Goal: Task Accomplishment & Management: Use online tool/utility

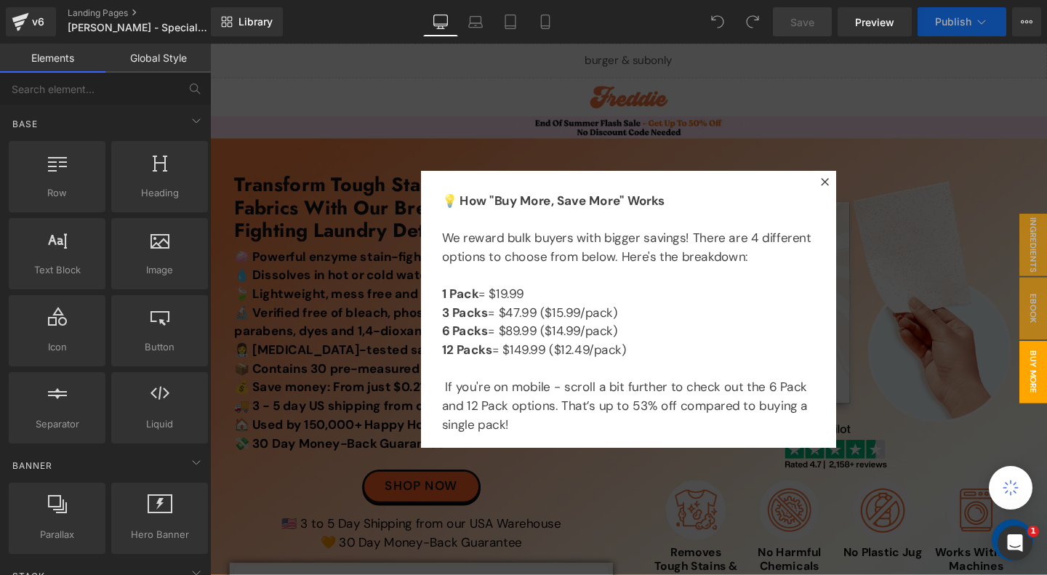
click at [858, 188] on icon at bounding box center [856, 189] width 8 height 8
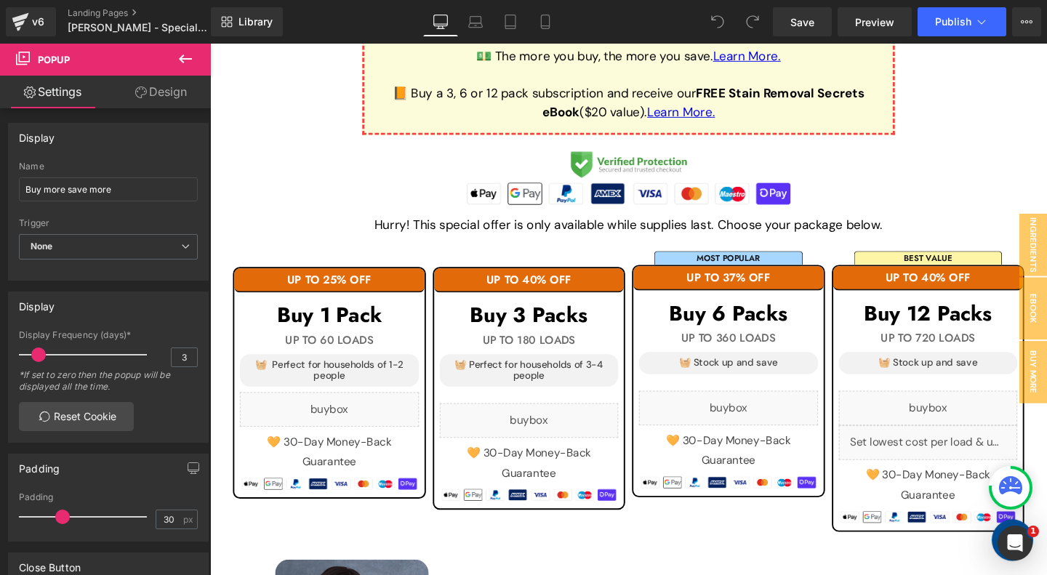
scroll to position [1518, 0]
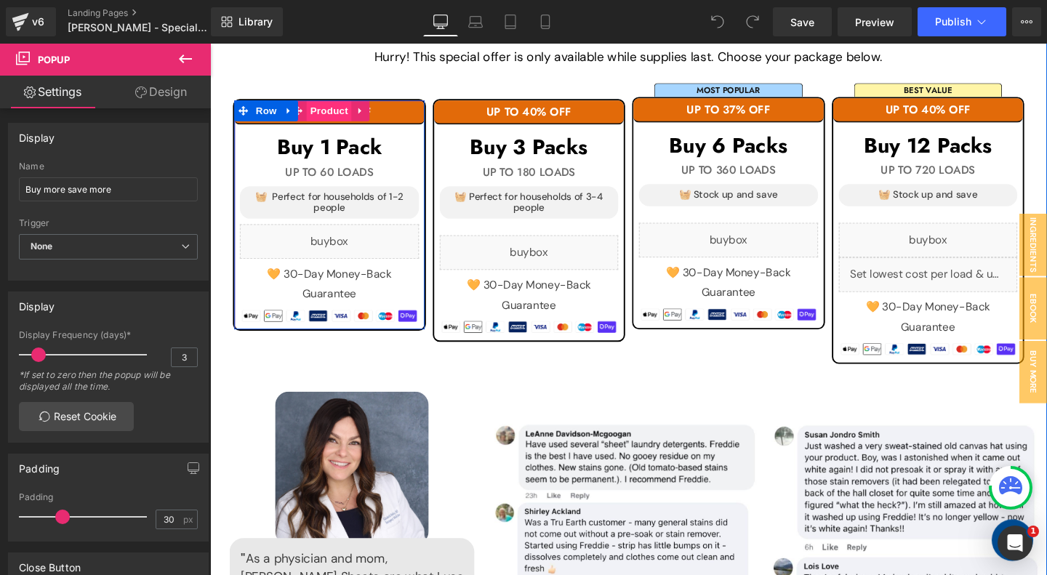
click at [336, 113] on span "Product" at bounding box center [335, 114] width 47 height 22
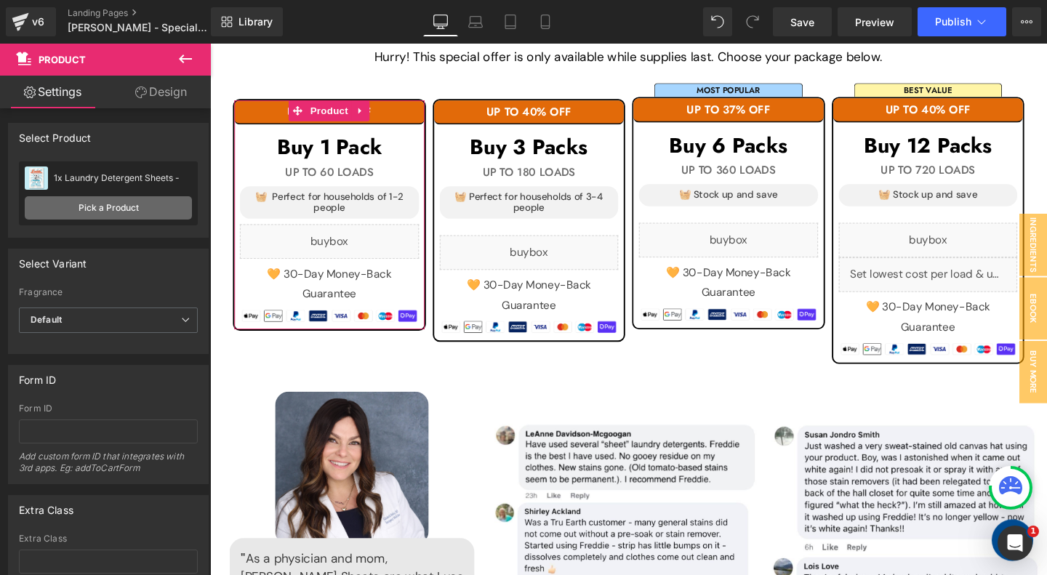
click at [109, 204] on link "Pick a Product" at bounding box center [108, 207] width 167 height 23
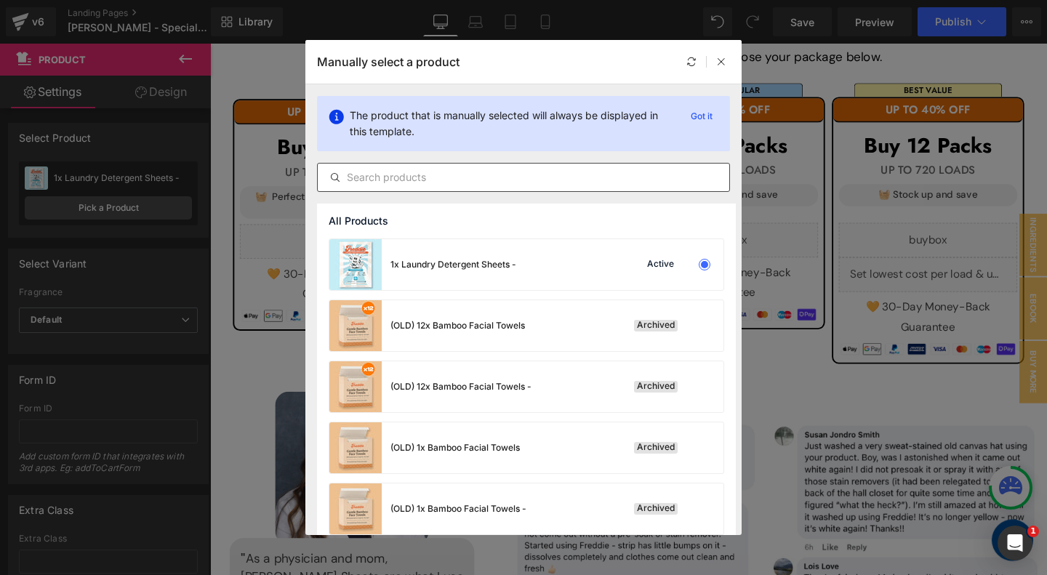
click at [430, 180] on input "text" at bounding box center [523, 177] width 411 height 17
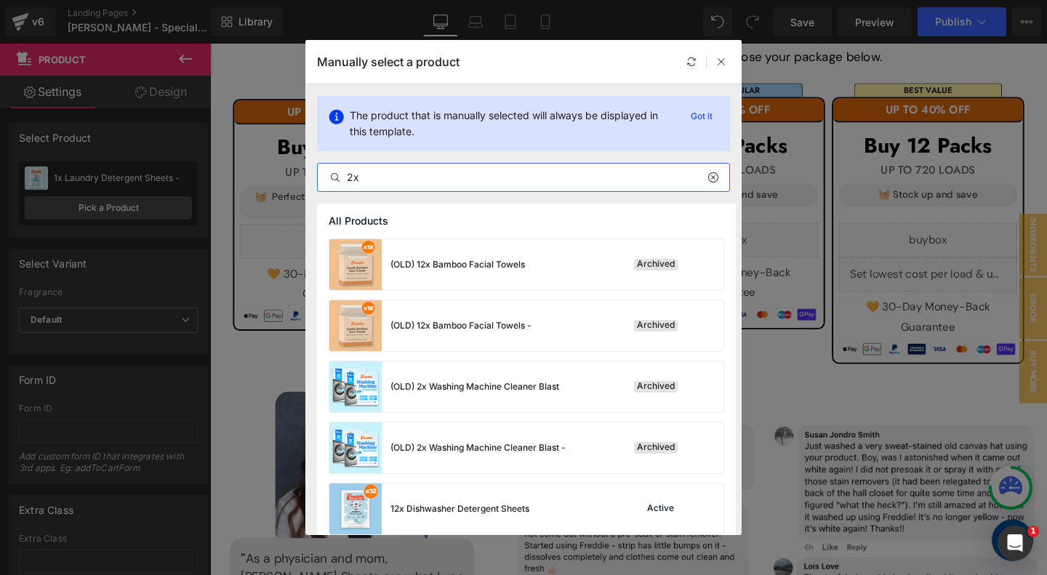
type input "2"
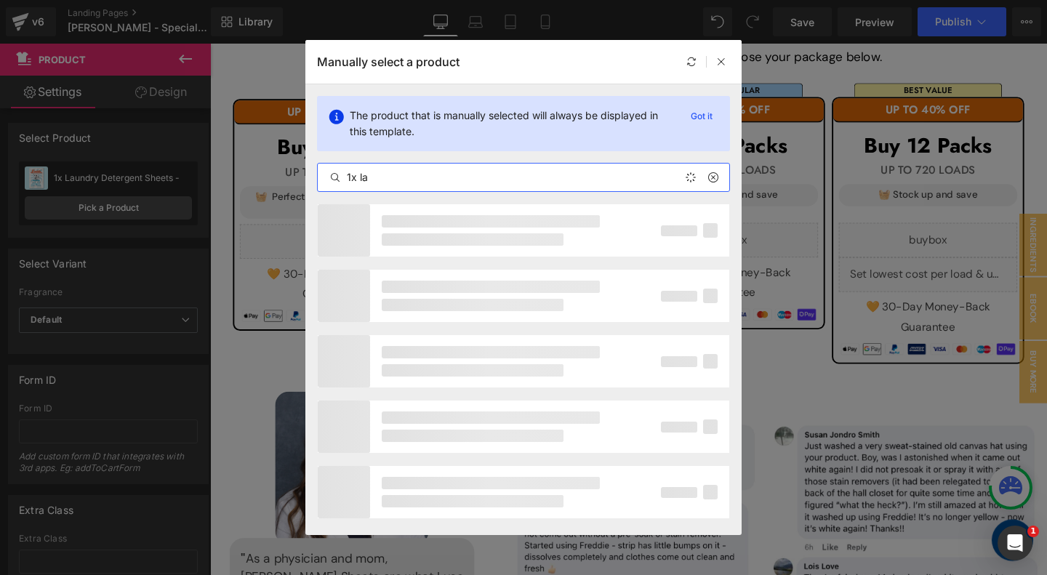
type input "1x [PERSON_NAME]"
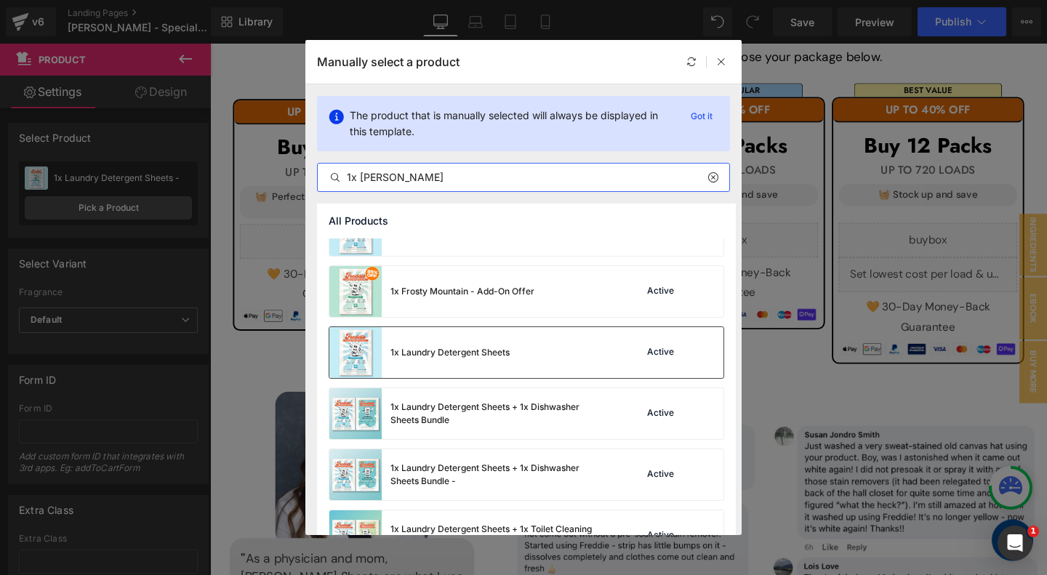
scroll to position [132, 0]
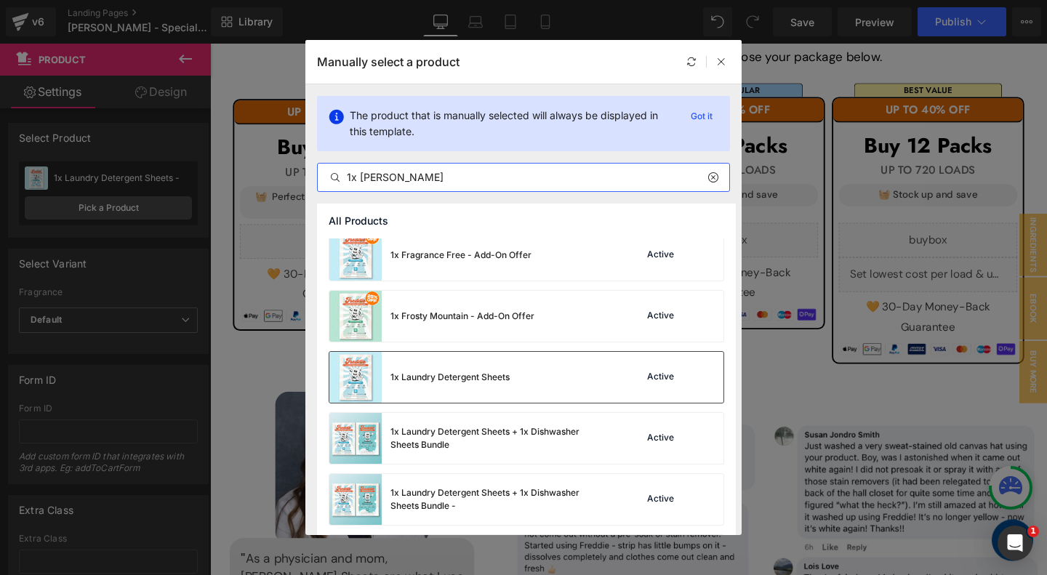
click at [513, 388] on div "1x Laundry Detergent Sheets Active" at bounding box center [526, 377] width 394 height 51
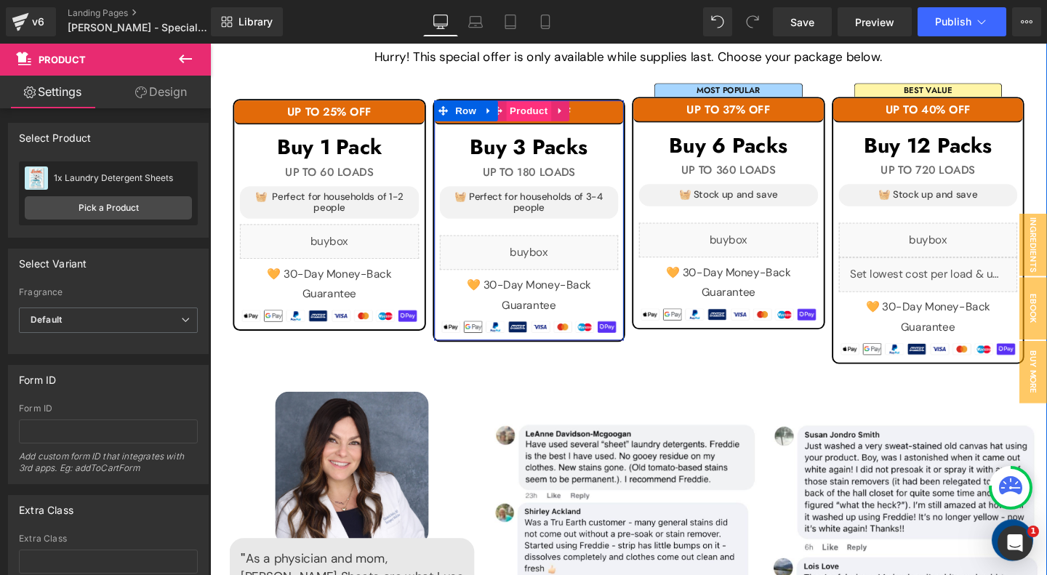
click at [546, 108] on span "Product" at bounding box center [544, 114] width 47 height 22
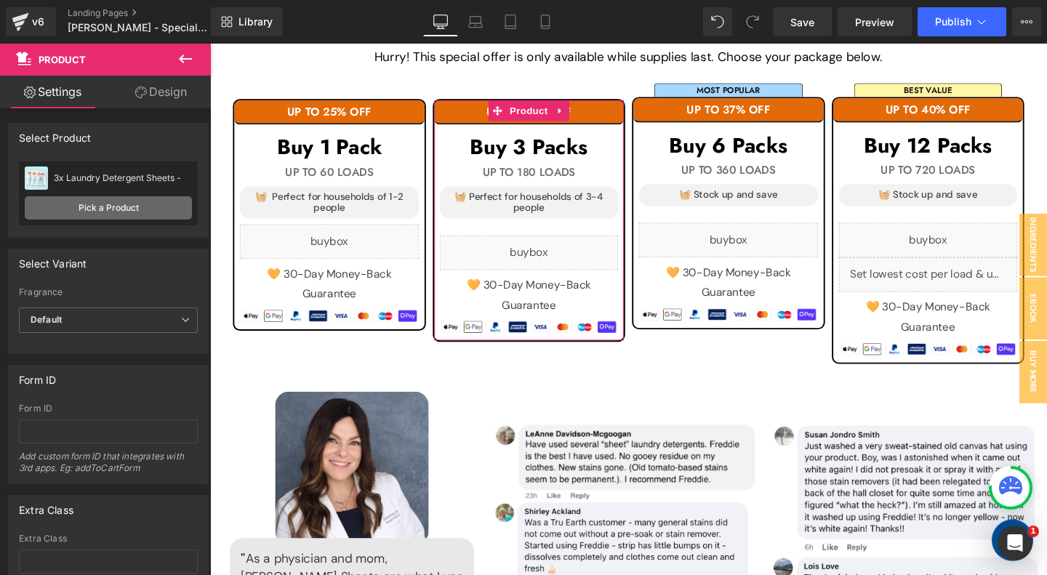
click at [102, 206] on link "Pick a Product" at bounding box center [108, 207] width 167 height 23
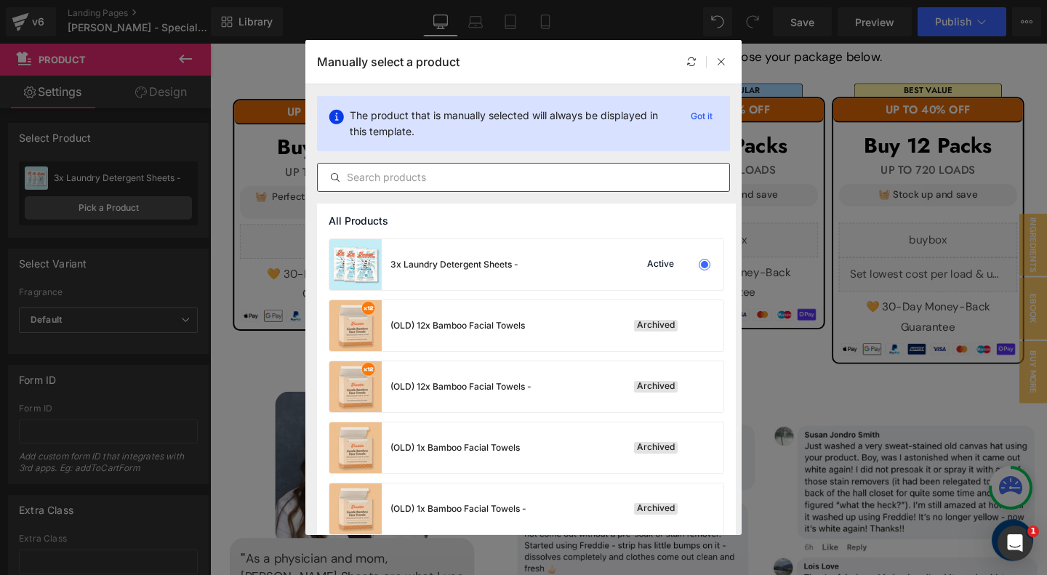
click at [463, 182] on input "text" at bounding box center [523, 177] width 411 height 17
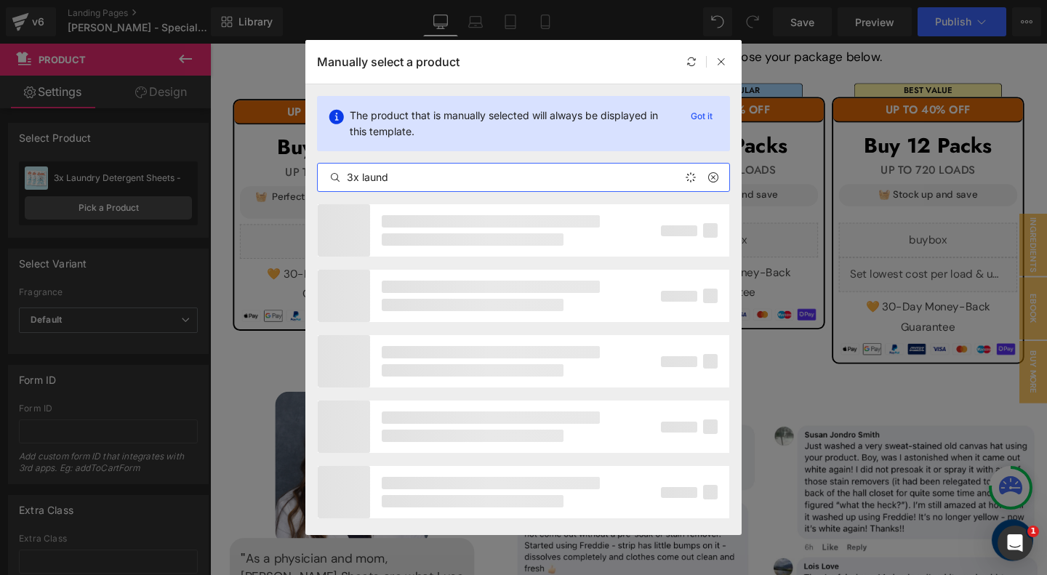
type input "3x laundr"
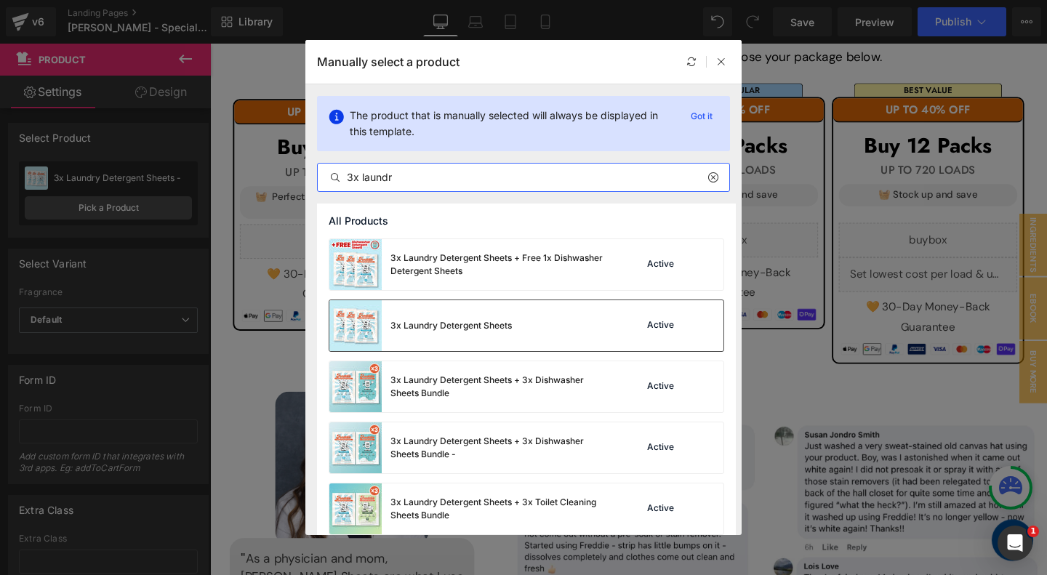
click at [502, 344] on div "3x Laundry Detergent Sheets" at bounding box center [420, 325] width 182 height 51
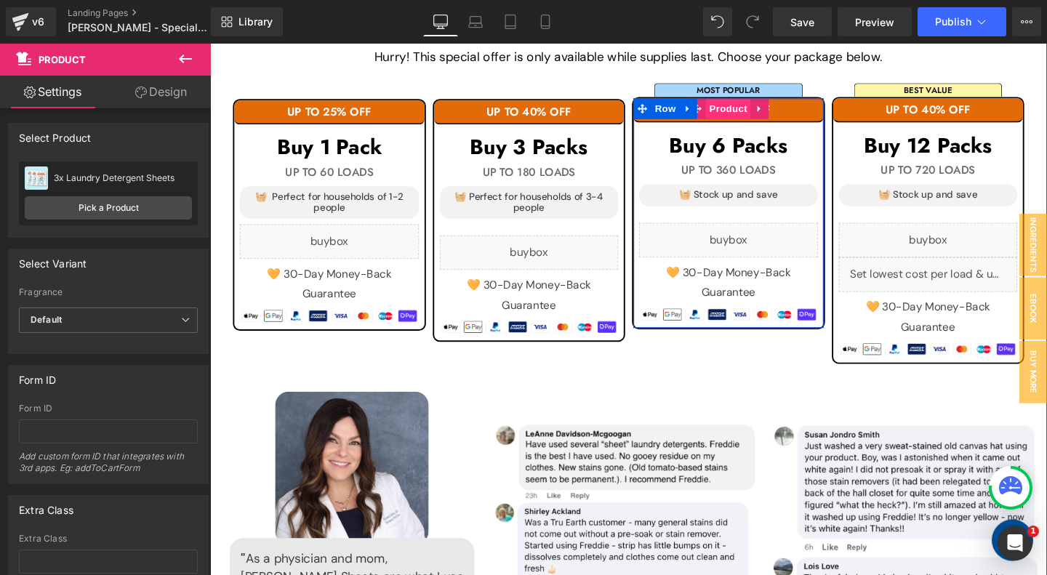
click at [760, 106] on span "Product" at bounding box center [754, 112] width 47 height 22
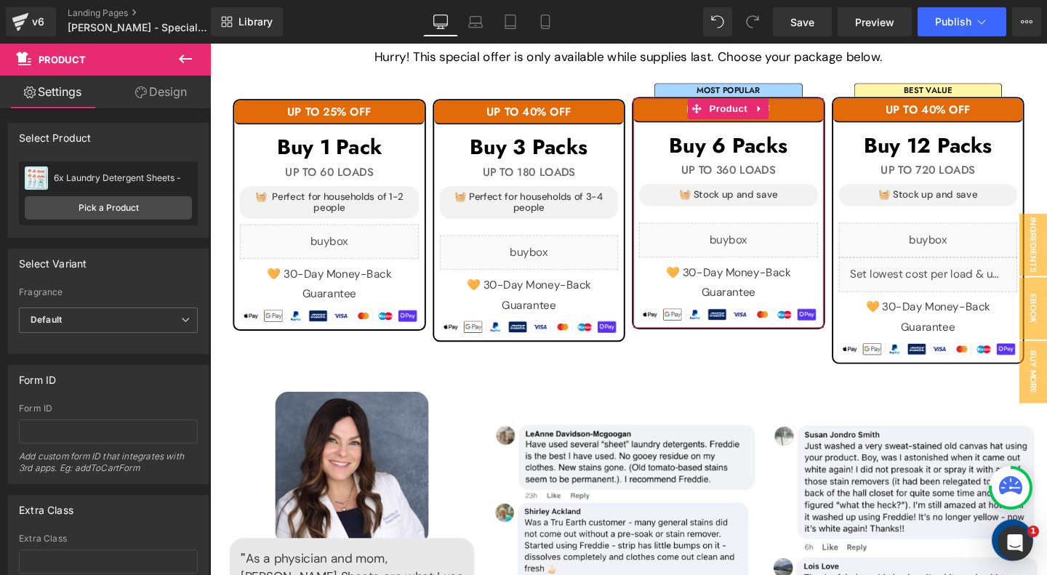
click at [141, 220] on div "6x Laundry Detergent Sheets - 6x Laundry Detergent Sheets - Pick a Product" at bounding box center [108, 193] width 179 height 64
click at [123, 209] on link "Pick a Product" at bounding box center [108, 207] width 167 height 23
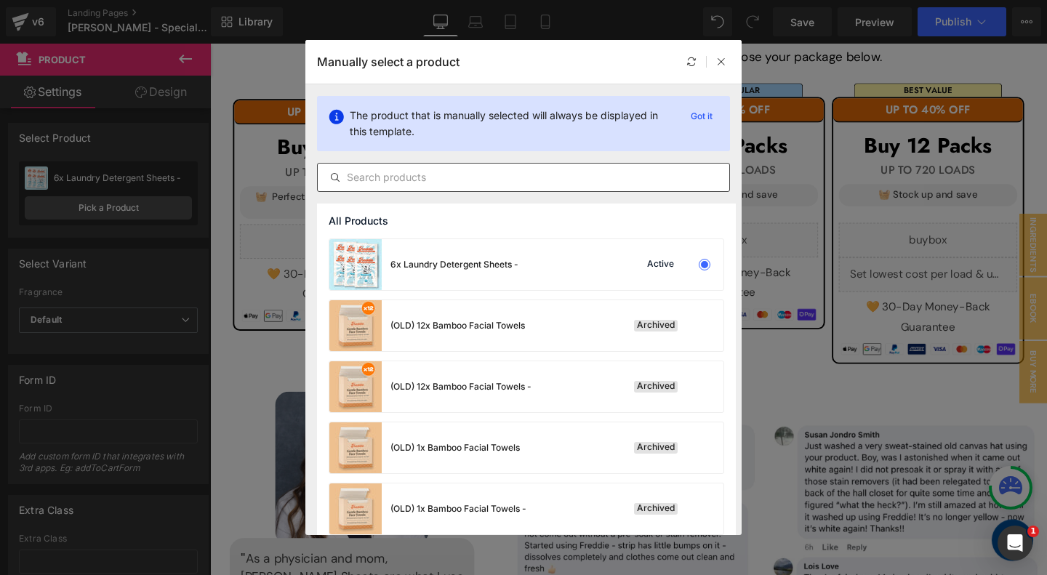
click at [432, 187] on div at bounding box center [523, 177] width 413 height 29
click at [413, 174] on input "text" at bounding box center [523, 177] width 411 height 17
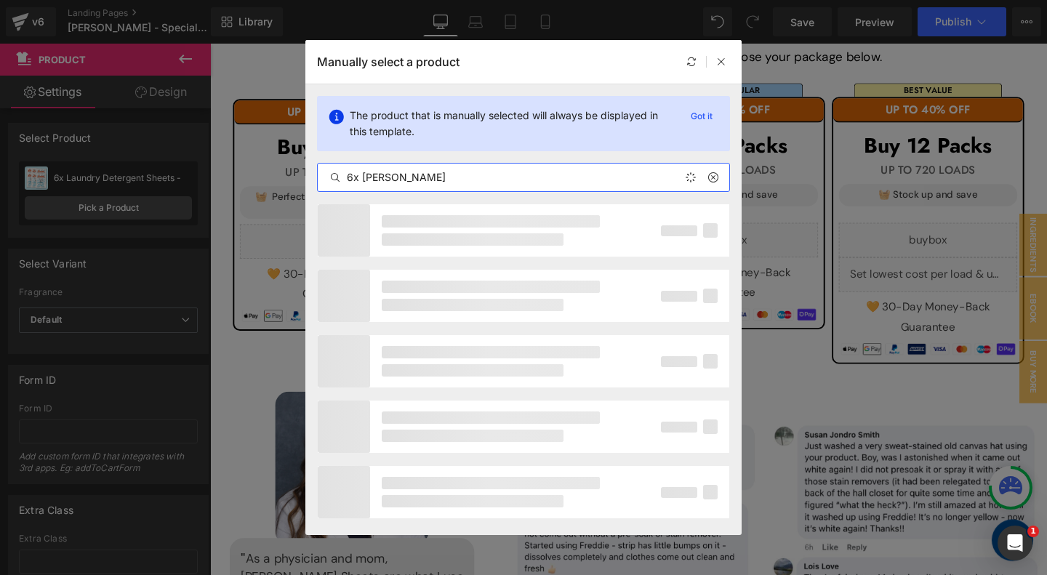
type input "6x laun"
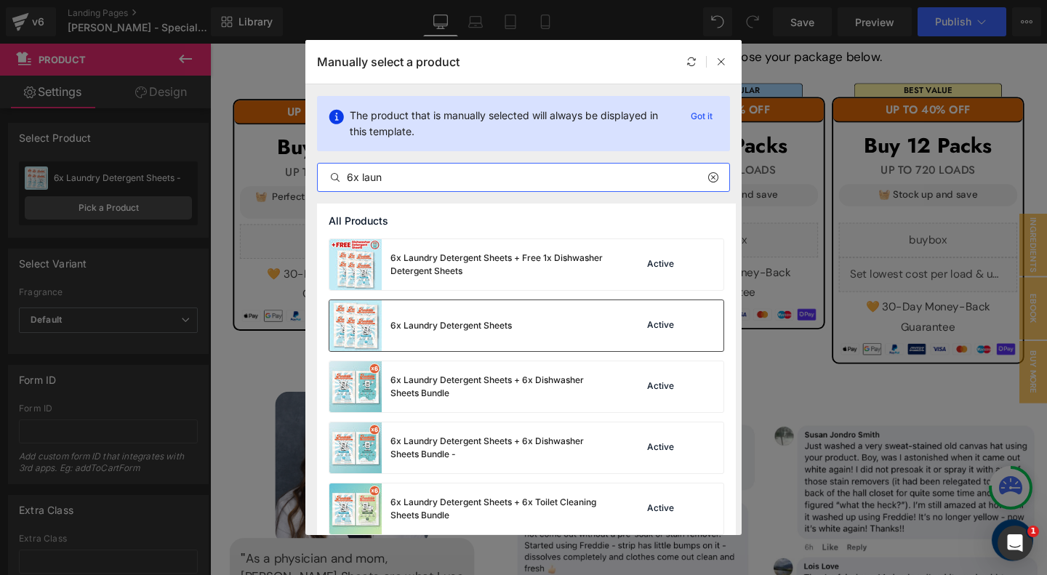
click at [467, 326] on div "6x Laundry Detergent Sheets" at bounding box center [450, 325] width 121 height 13
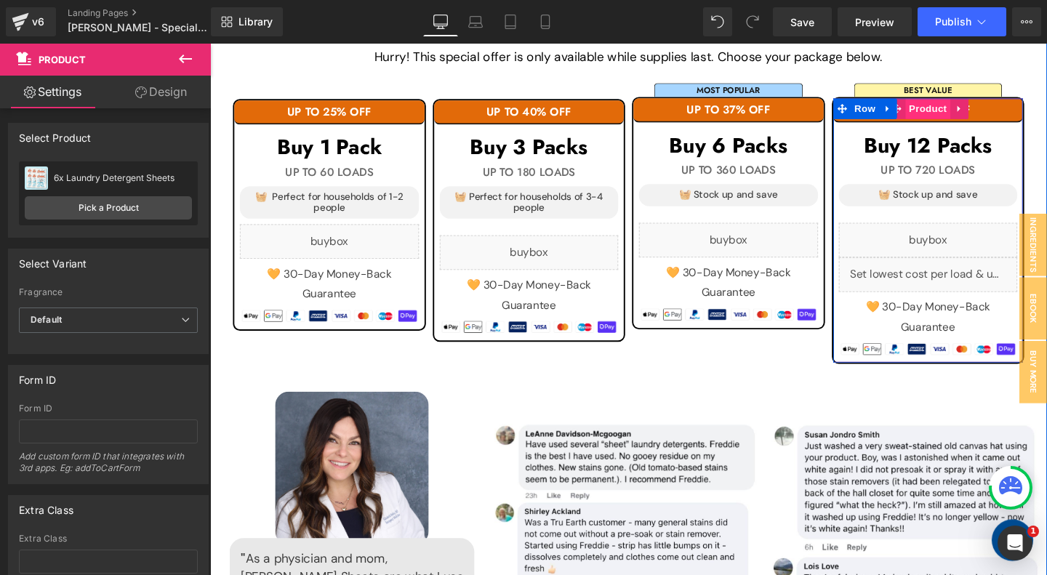
click at [964, 106] on span "Product" at bounding box center [964, 112] width 47 height 22
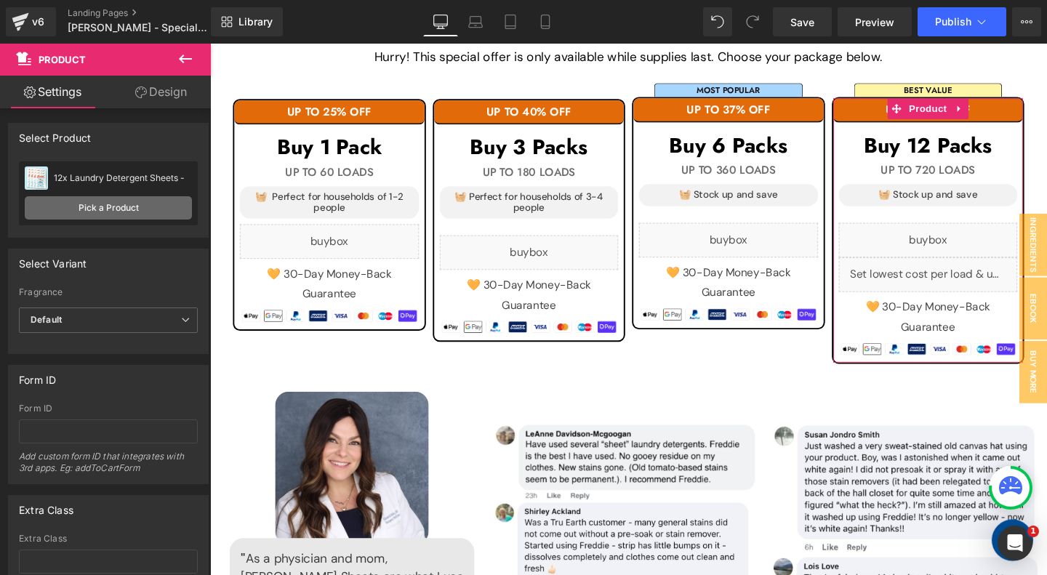
click at [148, 214] on link "Pick a Product" at bounding box center [108, 207] width 167 height 23
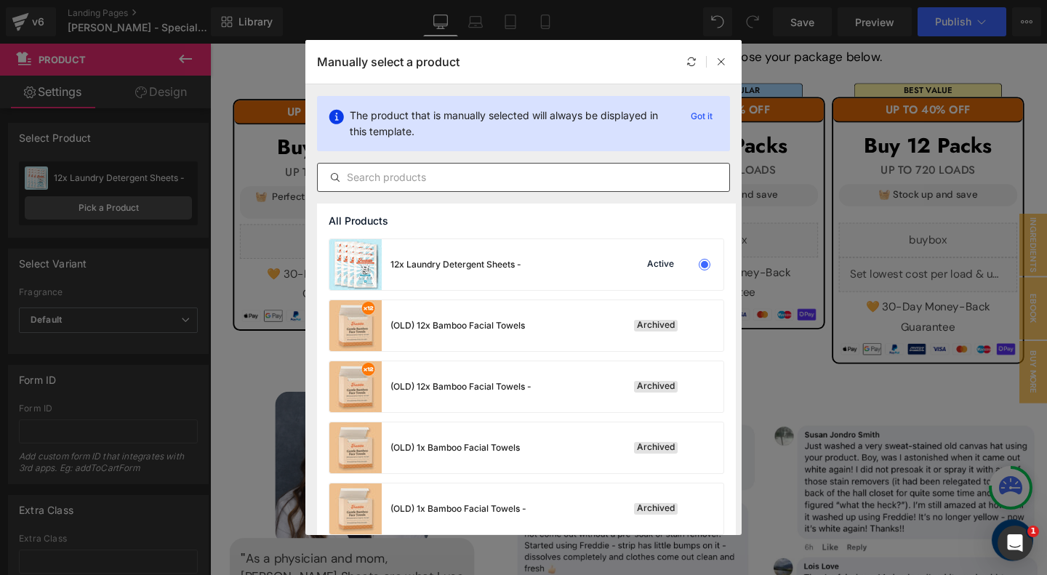
click at [478, 178] on input "text" at bounding box center [523, 177] width 411 height 17
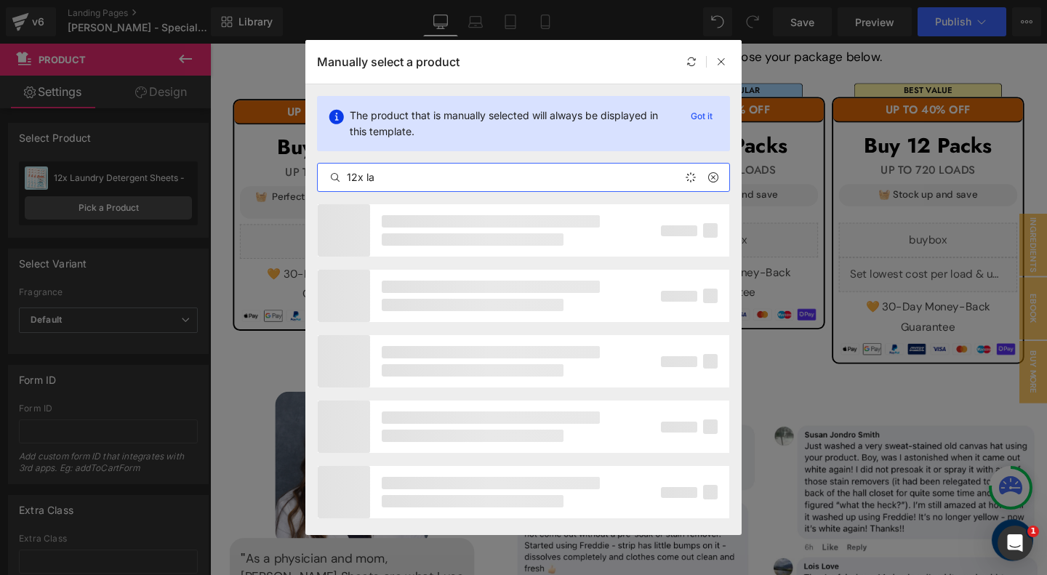
type input "12x [PERSON_NAME]"
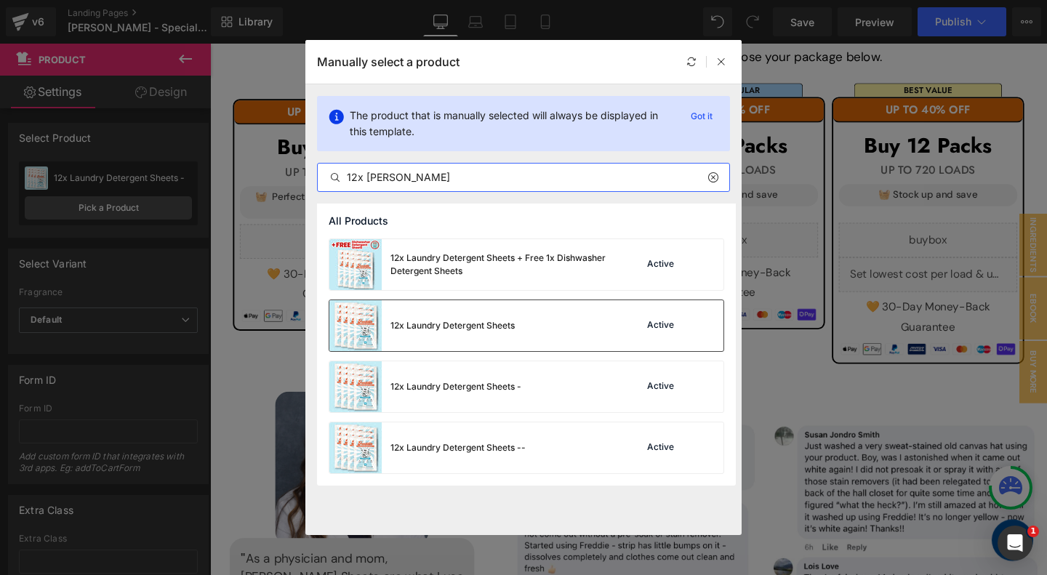
click at [533, 317] on div "12x Laundry Detergent Sheets Active" at bounding box center [526, 325] width 394 height 51
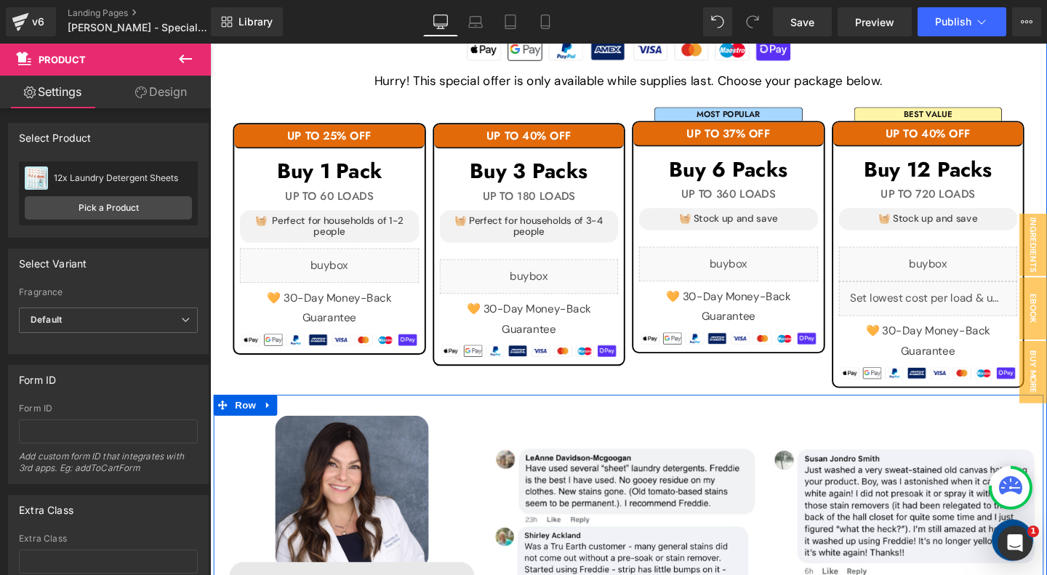
scroll to position [1490, 0]
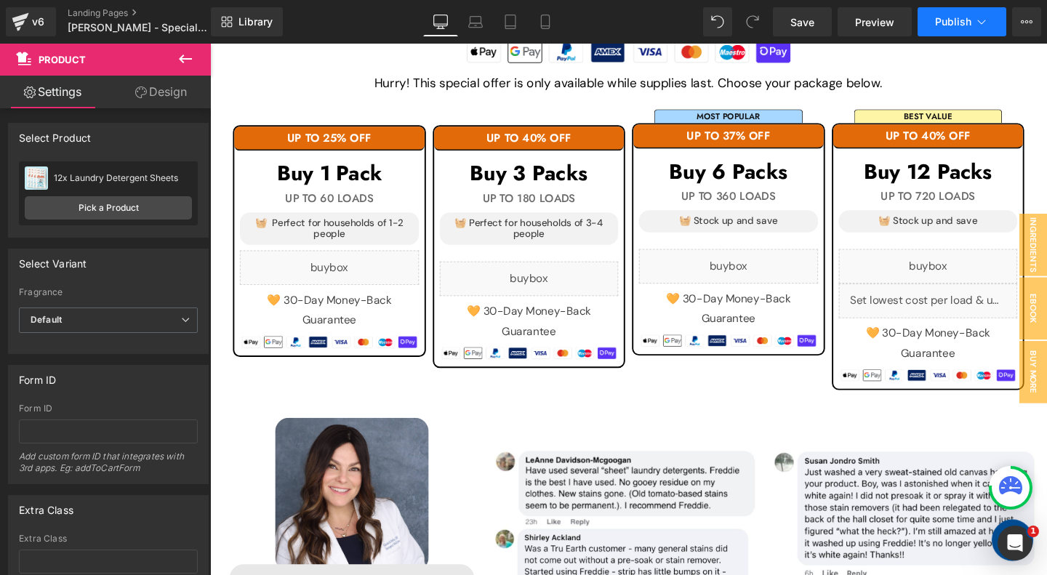
click at [942, 22] on span "Publish" at bounding box center [953, 22] width 36 height 12
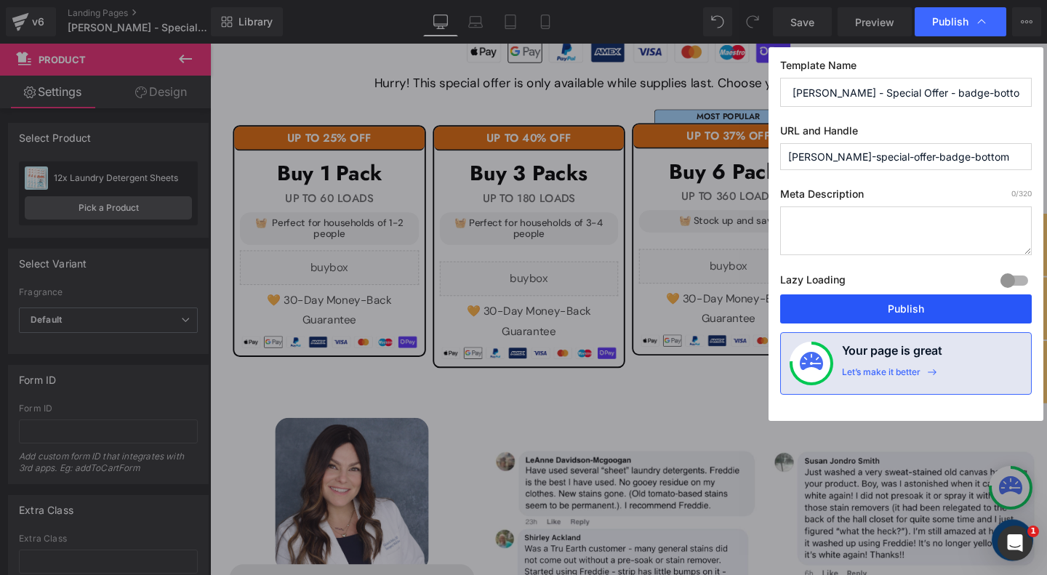
click at [906, 303] on button "Publish" at bounding box center [905, 308] width 251 height 29
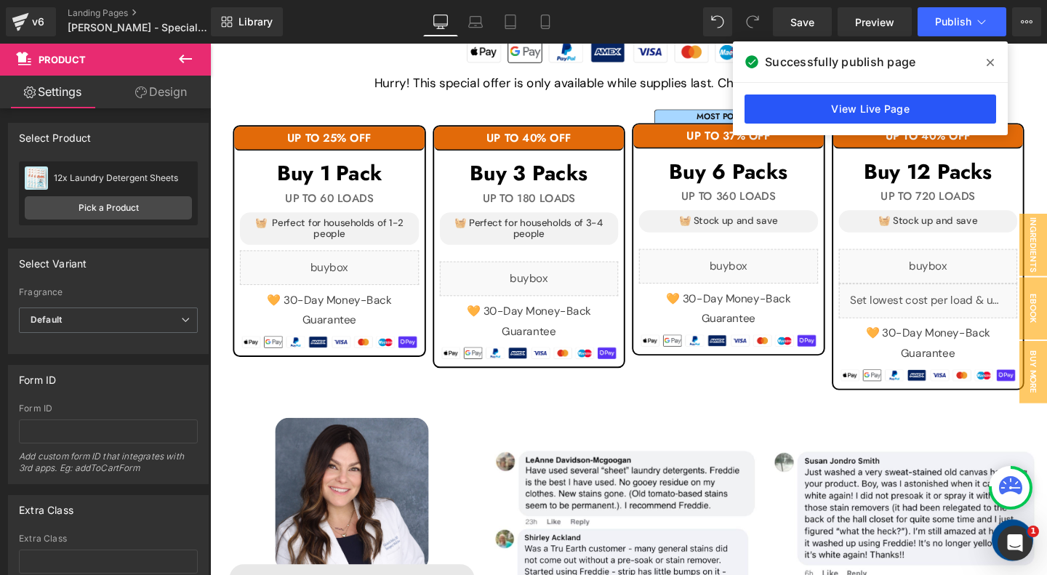
click at [816, 104] on link "View Live Page" at bounding box center [869, 108] width 251 height 29
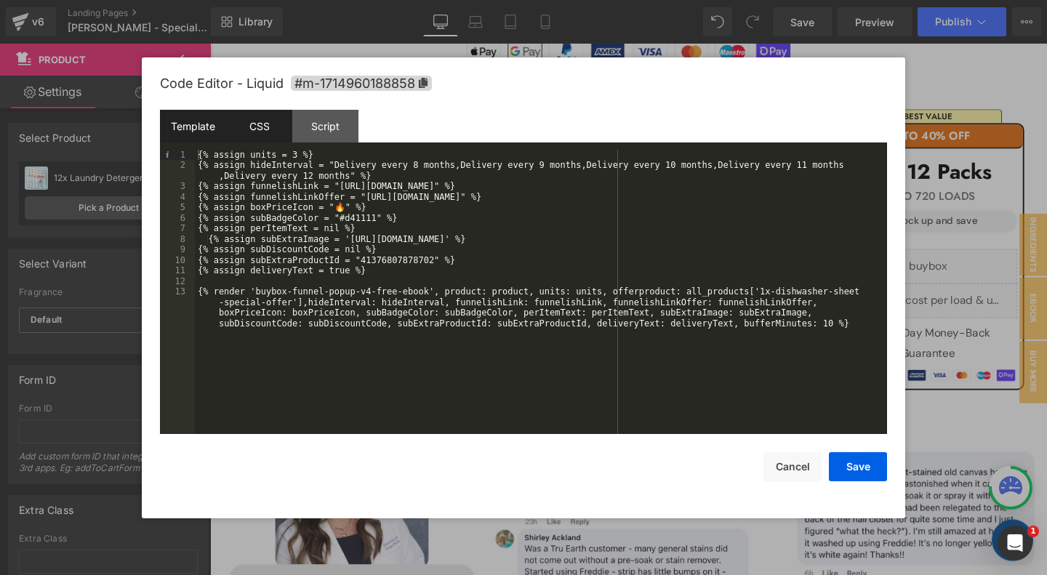
click at [277, 126] on div "CSS" at bounding box center [259, 126] width 66 height 33
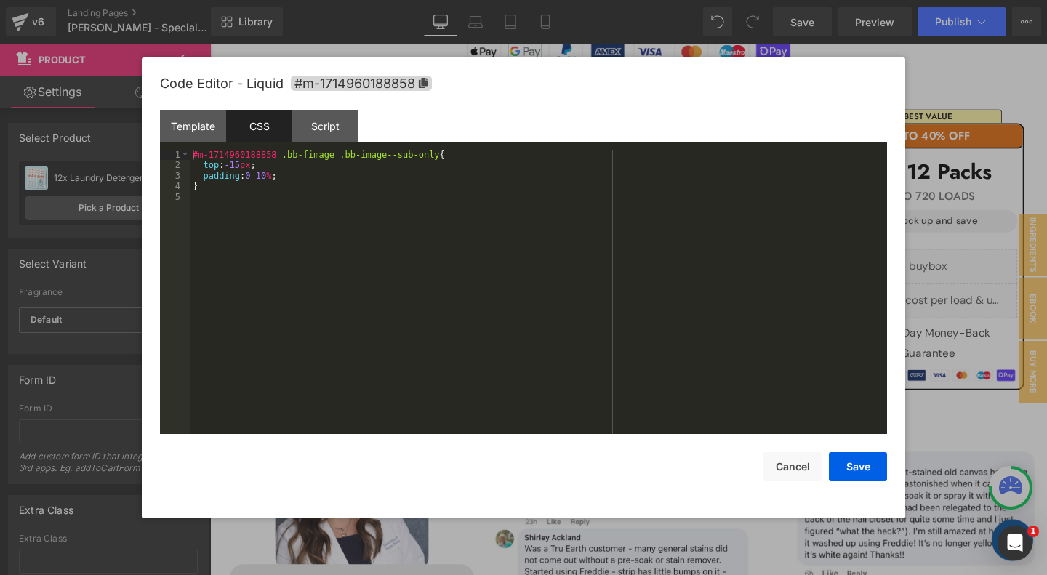
click at [247, 164] on div "#m-1714960188858 .bb-fimage .bb-image--sub-only { top : -15 px ; padding : 0 10…" at bounding box center [538, 303] width 697 height 306
drag, startPoint x: 338, startPoint y: 158, endPoint x: 180, endPoint y: 148, distance: 158.1
click at [190, 150] on div "#m-1714960188858 .bb-fimage .bb-image--sub-only { top : initial ; padding : 0 1…" at bounding box center [538, 292] width 697 height 285
paste textarea
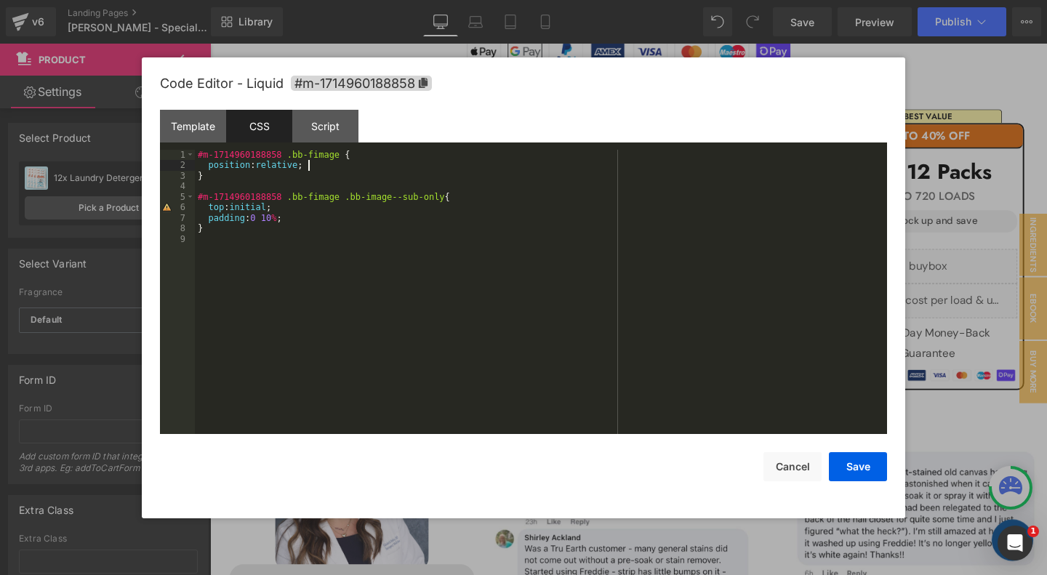
click at [307, 207] on div "#m-1714960188858 .bb-fimage { position : relative ; } #m-1714960188858 .bb-fima…" at bounding box center [541, 303] width 692 height 306
click at [262, 270] on div "#m-1714960188858 .bb-fimage { position : relative ; } #m-1714960188858 .bb-fima…" at bounding box center [541, 303] width 692 height 306
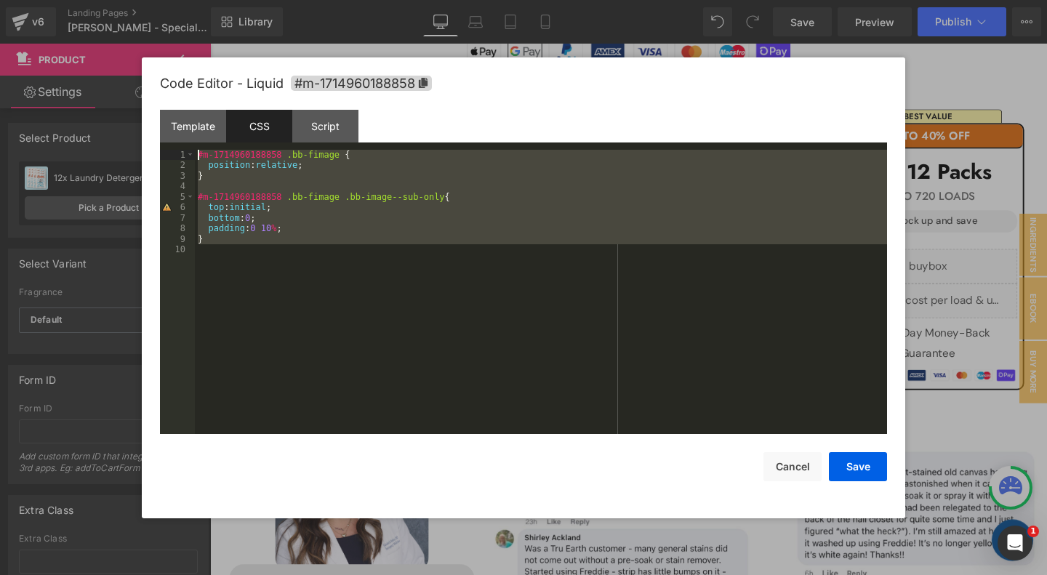
drag, startPoint x: 262, startPoint y: 270, endPoint x: 159, endPoint y: 134, distance: 170.8
click at [195, 150] on div "#m-1714960188858 .bb-fimage { position : relative ; } #m-1714960188858 .bb-fima…" at bounding box center [541, 292] width 692 height 285
click at [308, 182] on div "#m-1714960188858 .bb-fimage { position : relative ; } #m-1714960188858 .bb-fima…" at bounding box center [541, 303] width 692 height 306
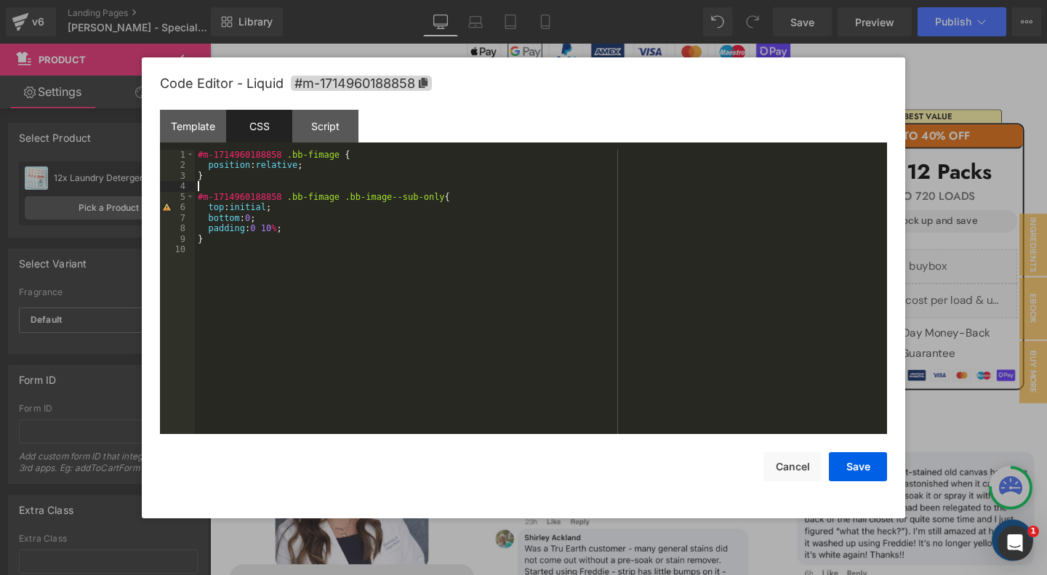
click at [308, 182] on div "#m-1714960188858 .bb-fimage { position : relative ; } #m-1714960188858 .bb-fima…" at bounding box center [541, 303] width 692 height 306
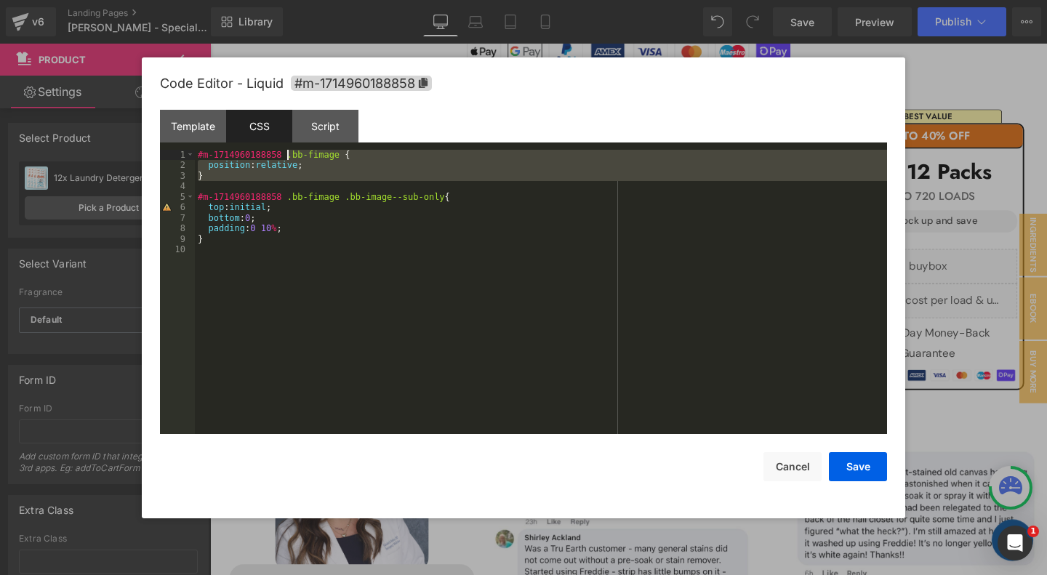
drag, startPoint x: 305, startPoint y: 182, endPoint x: 289, endPoint y: 156, distance: 30.3
click at [289, 156] on div "#m-1714960188858 .bb-fimage { position : relative ; } #m-1714960188858 .bb-fima…" at bounding box center [541, 303] width 692 height 306
click at [862, 464] on button "Save" at bounding box center [858, 466] width 58 height 29
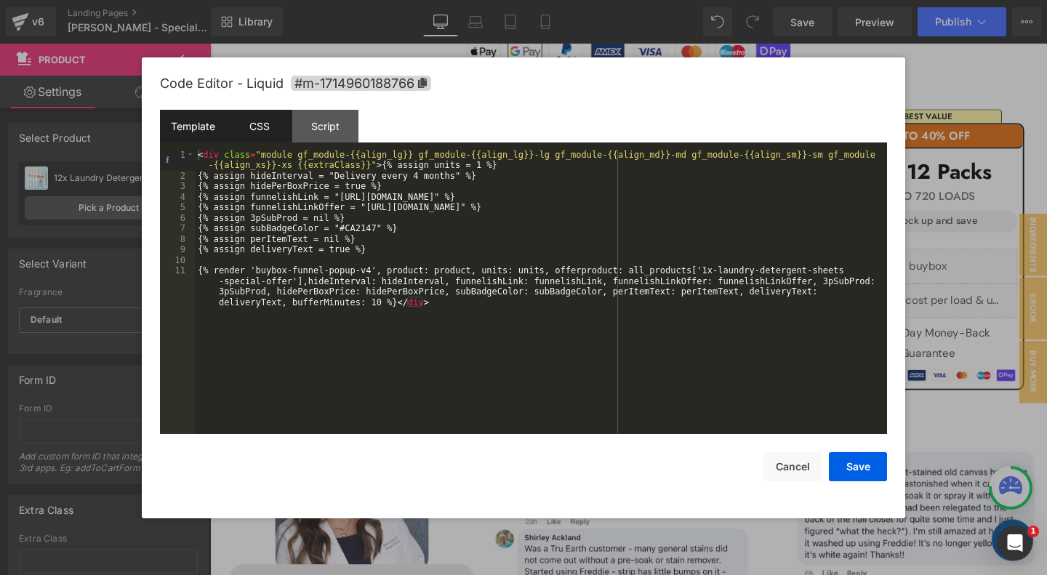
click at [263, 134] on div "CSS" at bounding box center [259, 126] width 66 height 33
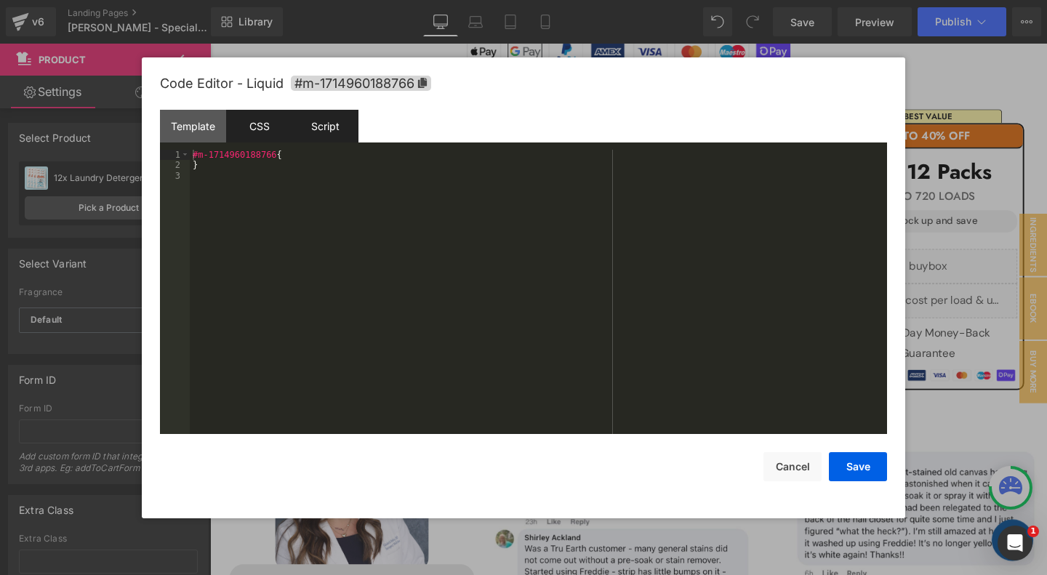
click at [340, 125] on div "Script" at bounding box center [325, 126] width 66 height 33
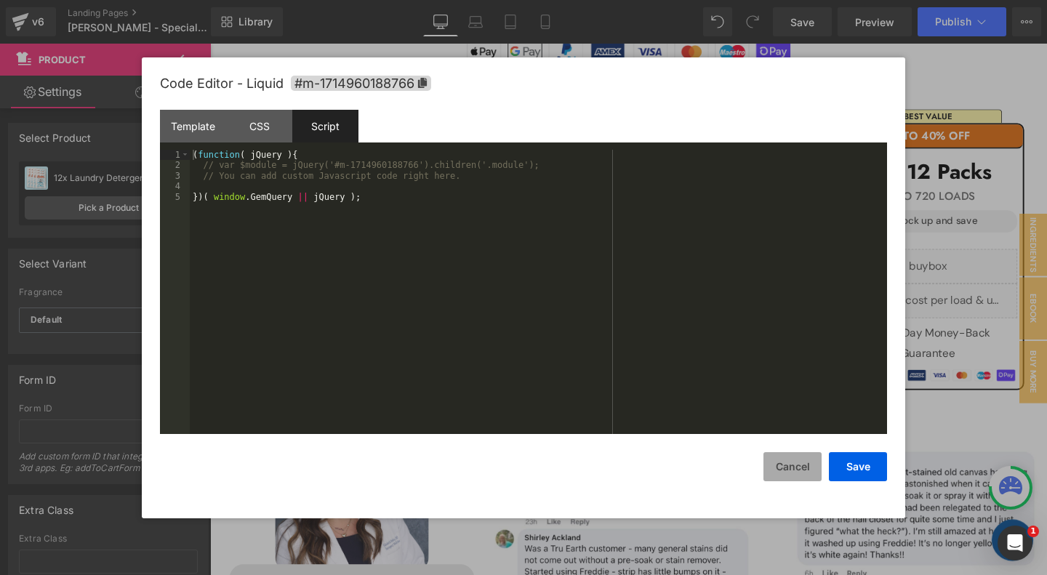
click at [802, 471] on button "Cancel" at bounding box center [792, 466] width 58 height 29
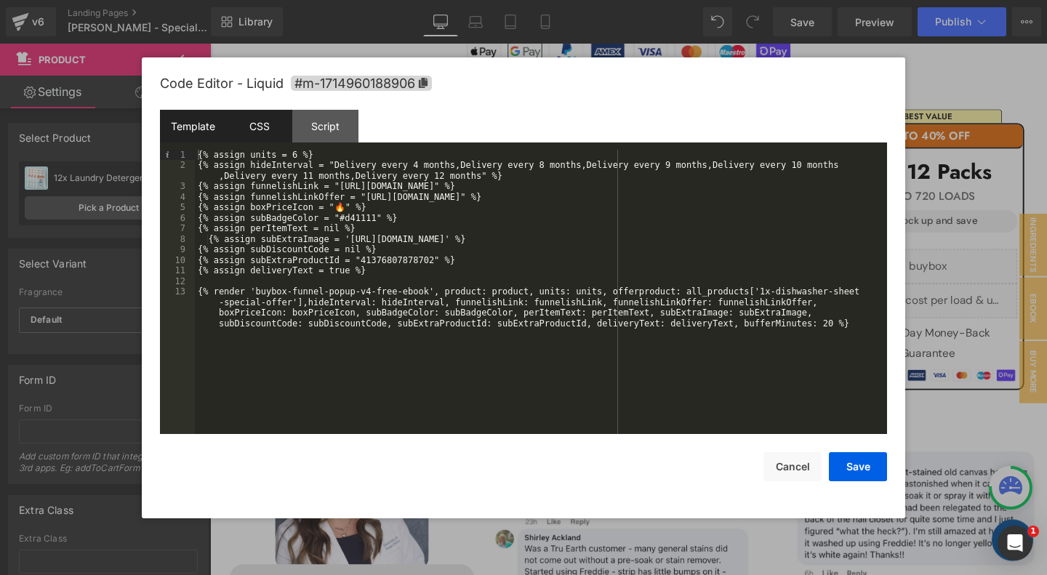
click at [249, 118] on div "CSS" at bounding box center [259, 126] width 66 height 33
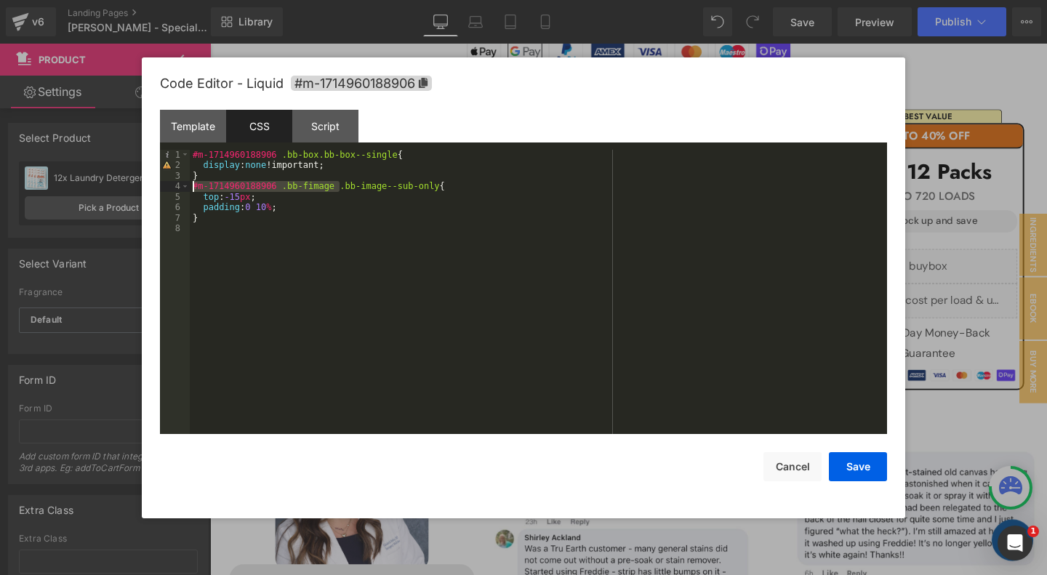
drag, startPoint x: 339, startPoint y: 188, endPoint x: 189, endPoint y: 186, distance: 149.7
click at [190, 186] on div "#m-1714960188906 .bb-box.bb-box--single { display : none !important; } #m-17149…" at bounding box center [538, 292] width 697 height 285
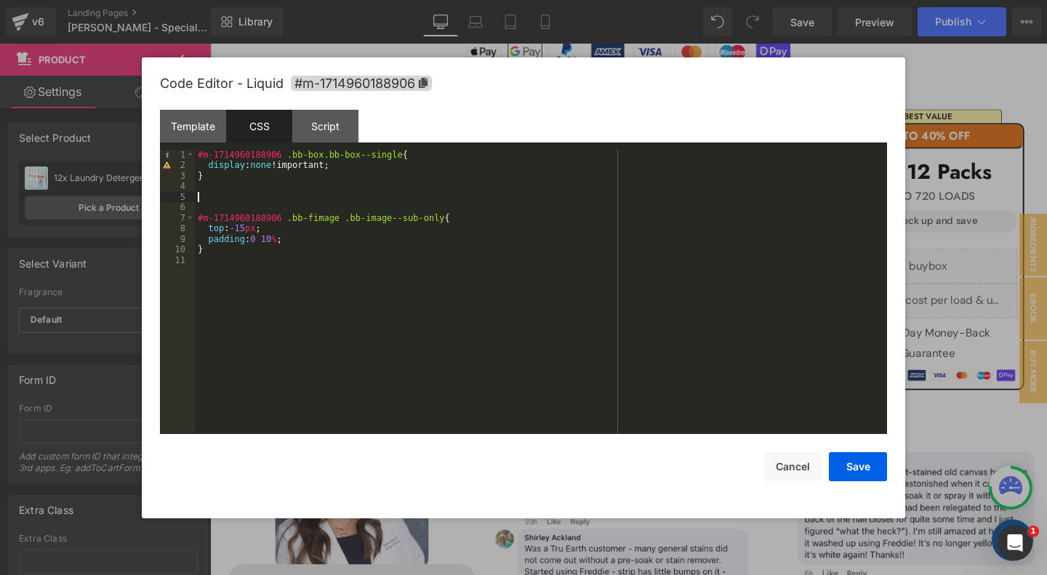
paste textarea
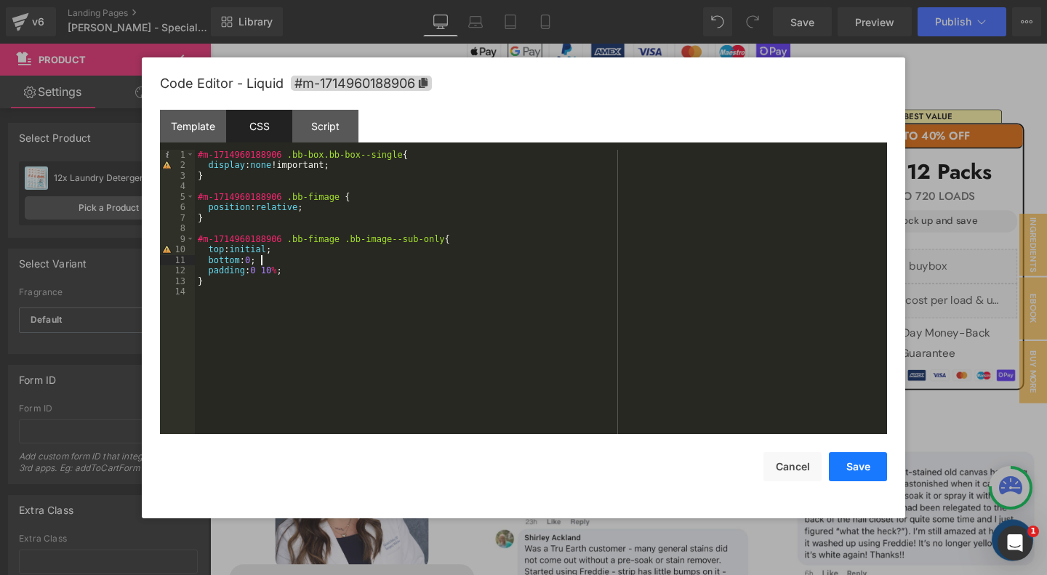
click at [852, 468] on button "Save" at bounding box center [858, 466] width 58 height 29
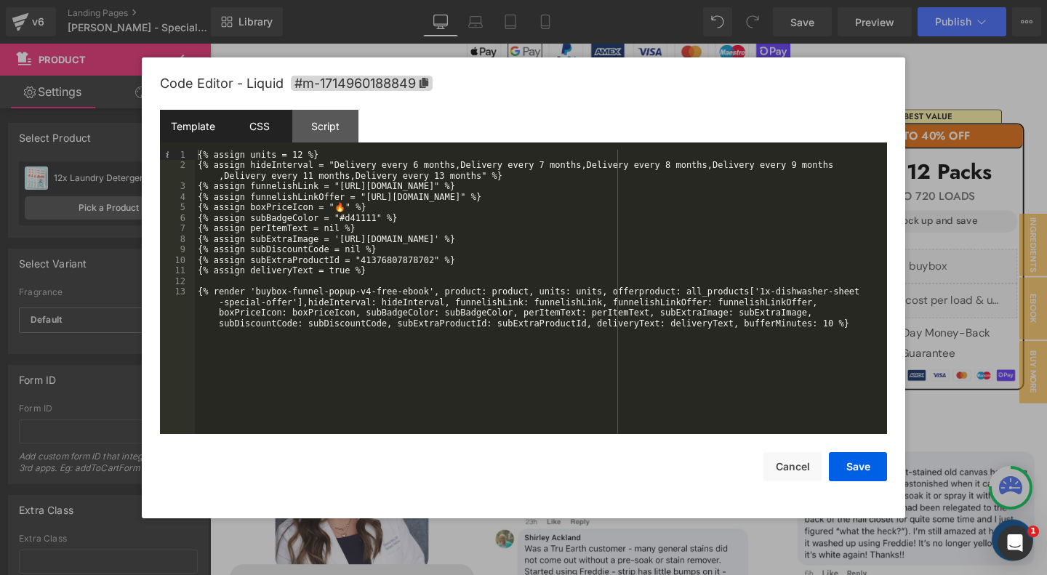
click at [265, 126] on div "CSS" at bounding box center [259, 126] width 66 height 33
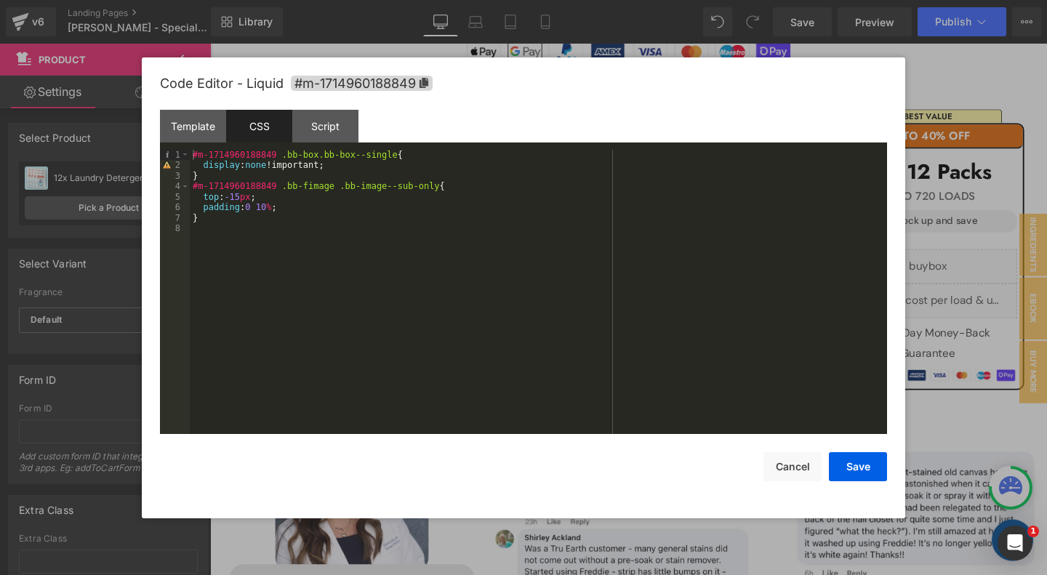
click at [349, 177] on div "#m-1714960188849 .bb-box.bb-box--single { display : none !important; } #m-17149…" at bounding box center [538, 303] width 697 height 306
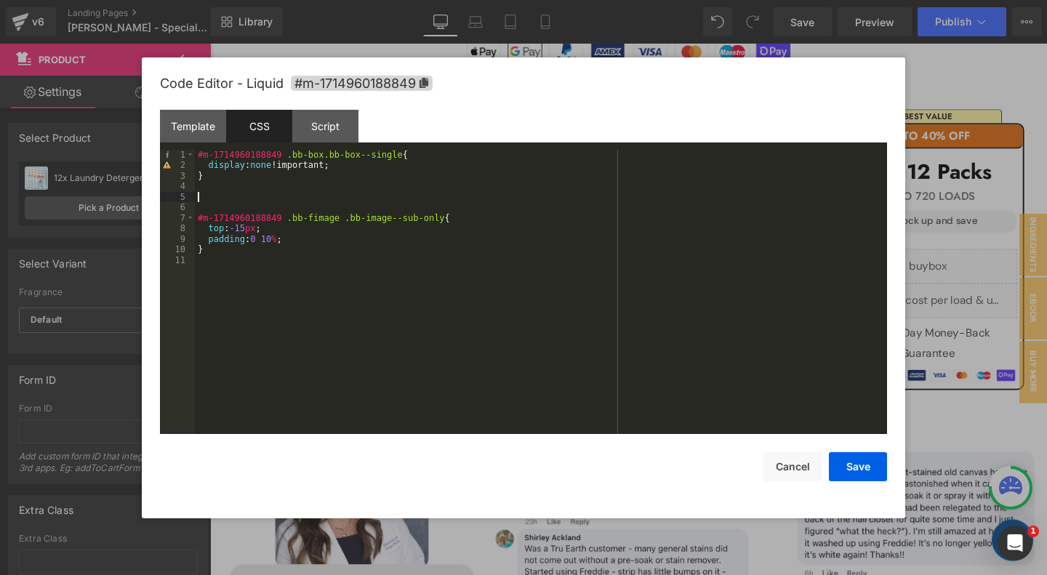
click at [339, 225] on div "#m-1714960188849 .bb-box.bb-box--single { display : none !important; } #m-17149…" at bounding box center [541, 303] width 692 height 306
click at [342, 219] on div "#m-1714960188849 .bb-box.bb-box--single { display : none !important; } #m-17149…" at bounding box center [541, 303] width 692 height 306
paste textarea
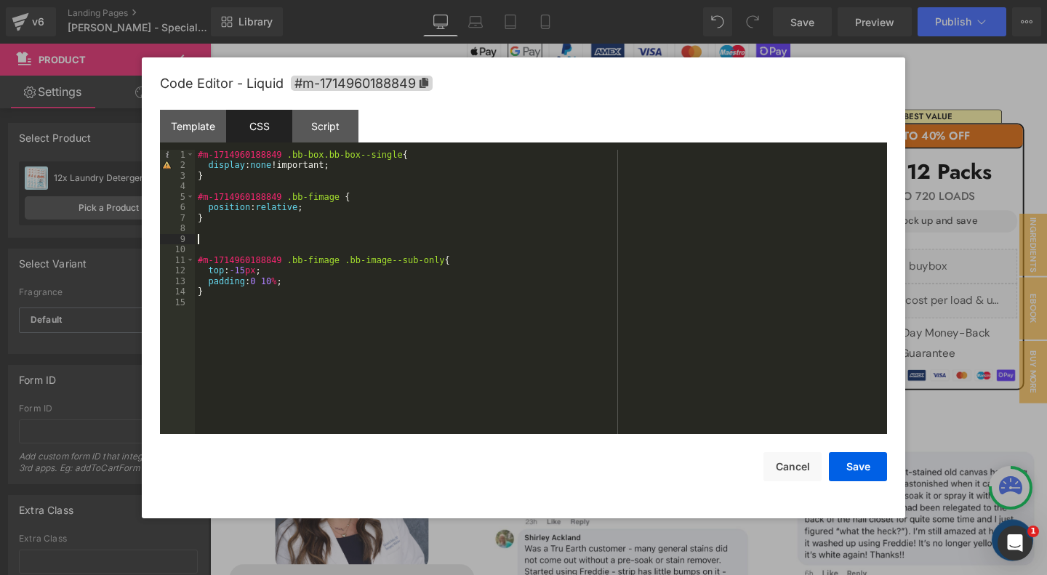
click at [329, 273] on div "#m-1714960188849 .bb-box.bb-box--single { display : none !important; } #m-17149…" at bounding box center [541, 303] width 692 height 306
click at [858, 463] on button "Save" at bounding box center [858, 466] width 58 height 29
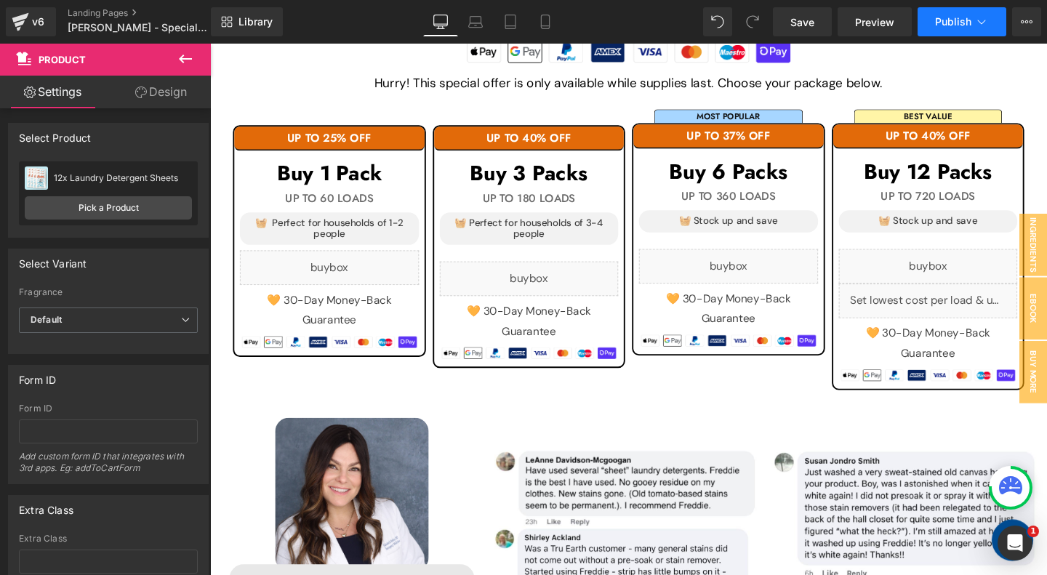
click at [946, 22] on span "Publish" at bounding box center [953, 22] width 36 height 12
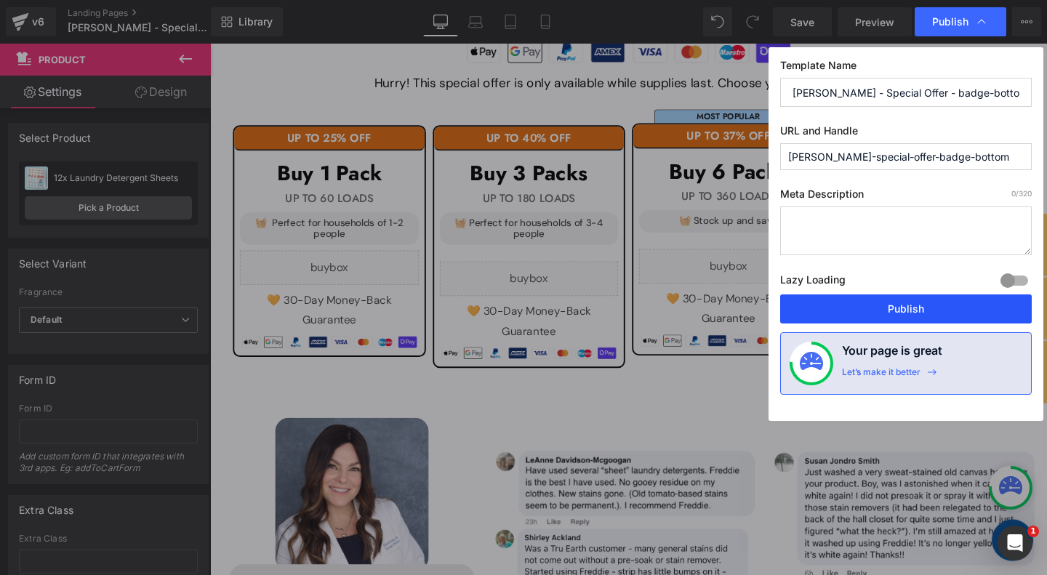
click at [885, 305] on button "Publish" at bounding box center [905, 308] width 251 height 29
